Goal: Transaction & Acquisition: Purchase product/service

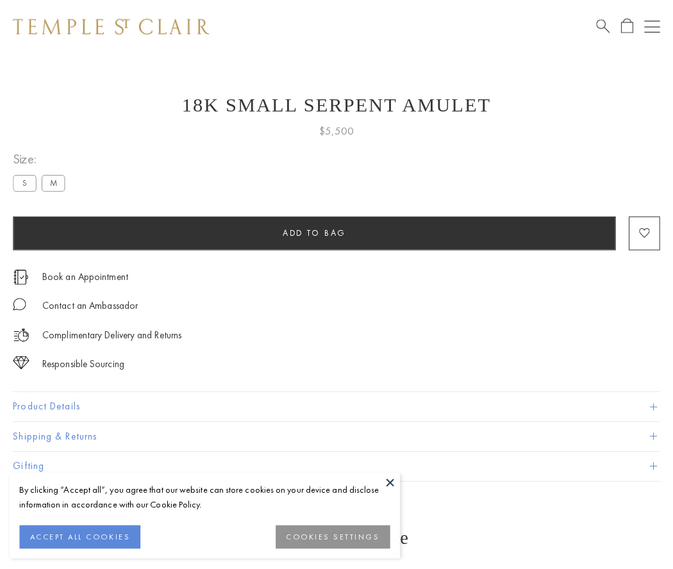
scroll to position [51, 0]
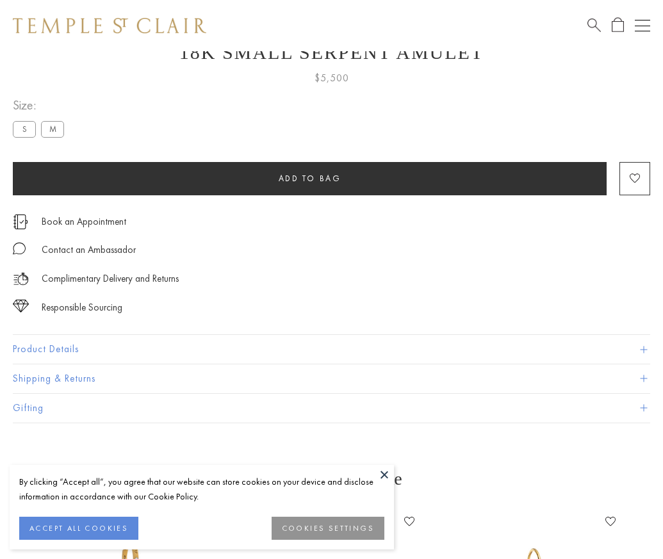
click at [309, 178] on span "Add to bag" at bounding box center [310, 178] width 63 height 11
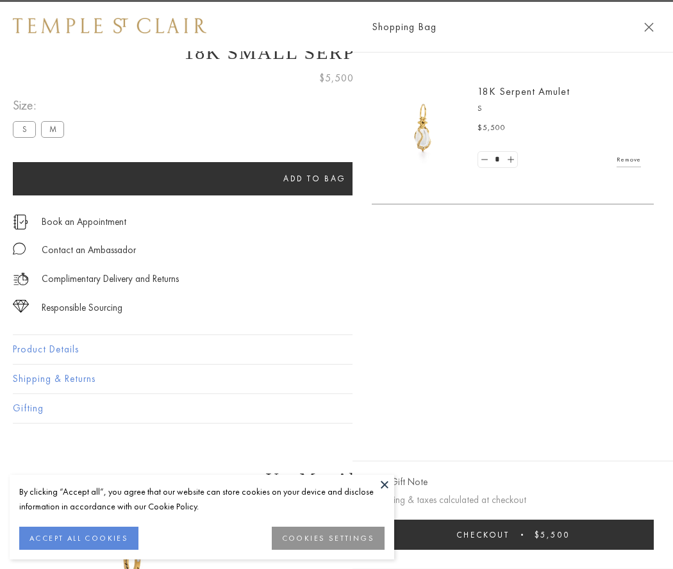
click at [544, 534] on button "Checkout $5,500" at bounding box center [513, 535] width 282 height 30
